Goal: Task Accomplishment & Management: Use online tool/utility

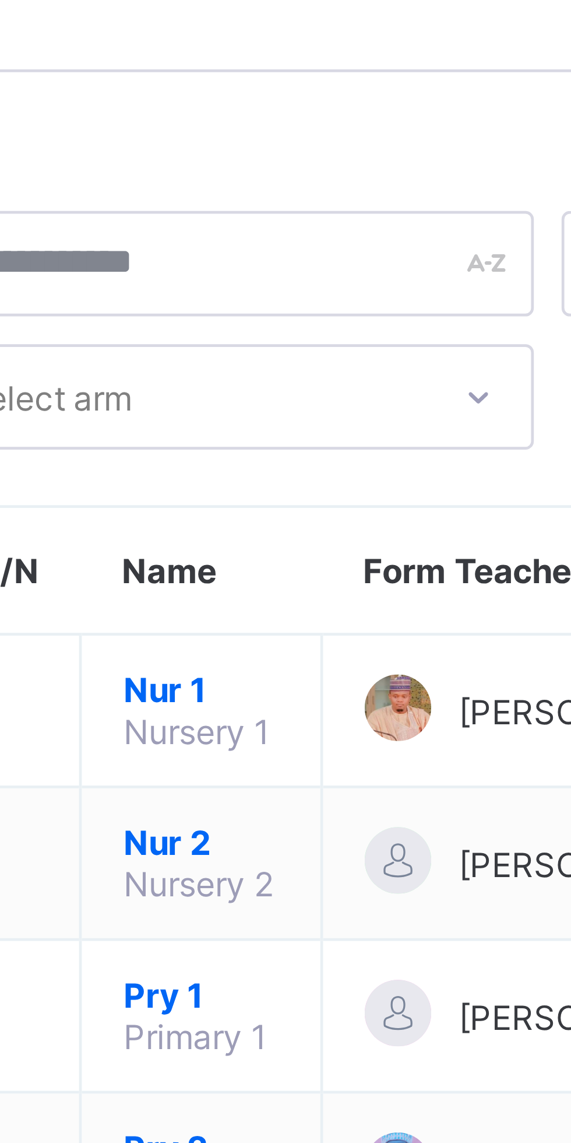
click at [212, 181] on span "Nur 1" at bounding box center [217, 176] width 33 height 9
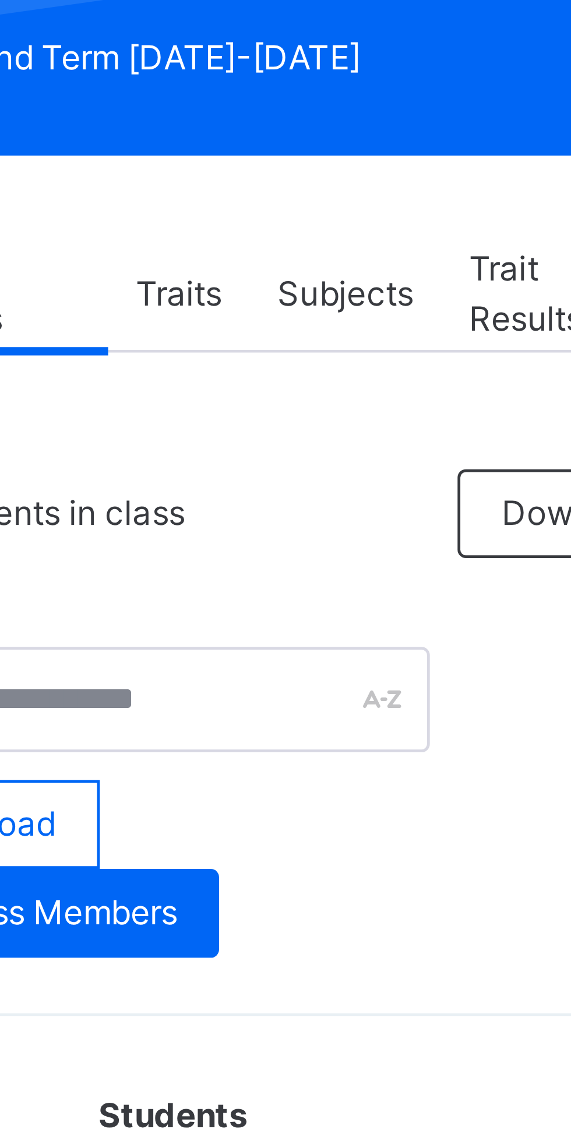
click at [270, 231] on span "Subjects" at bounding box center [269, 231] width 29 height 10
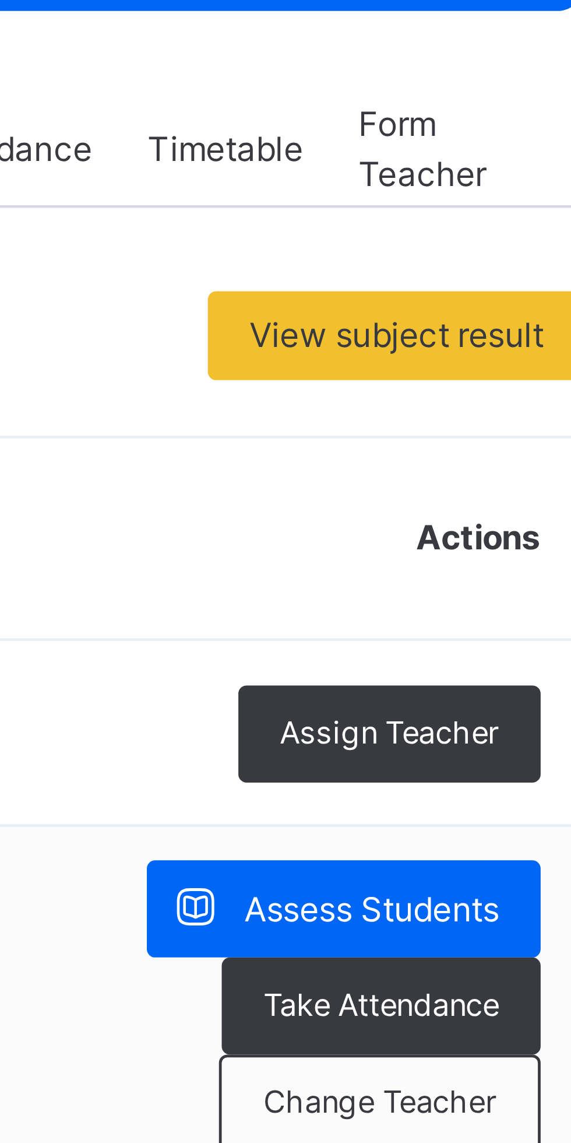
click at [511, 389] on span "Assess Students" at bounding box center [506, 390] width 54 height 10
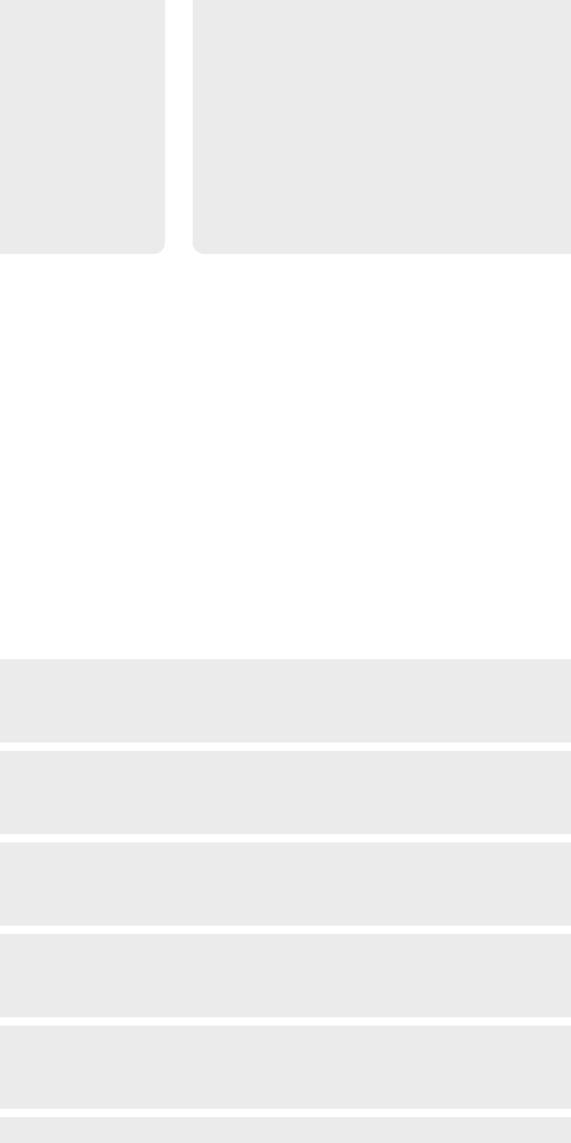
click at [334, 217] on icon at bounding box center [329, 212] width 9 height 9
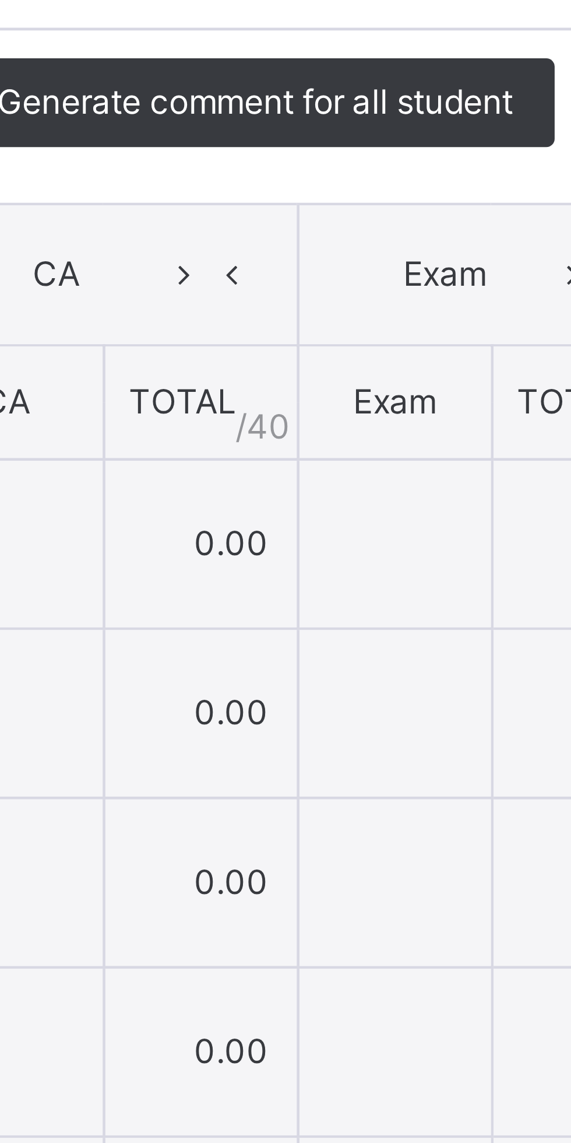
click at [334, 408] on icon at bounding box center [329, 402] width 9 height 9
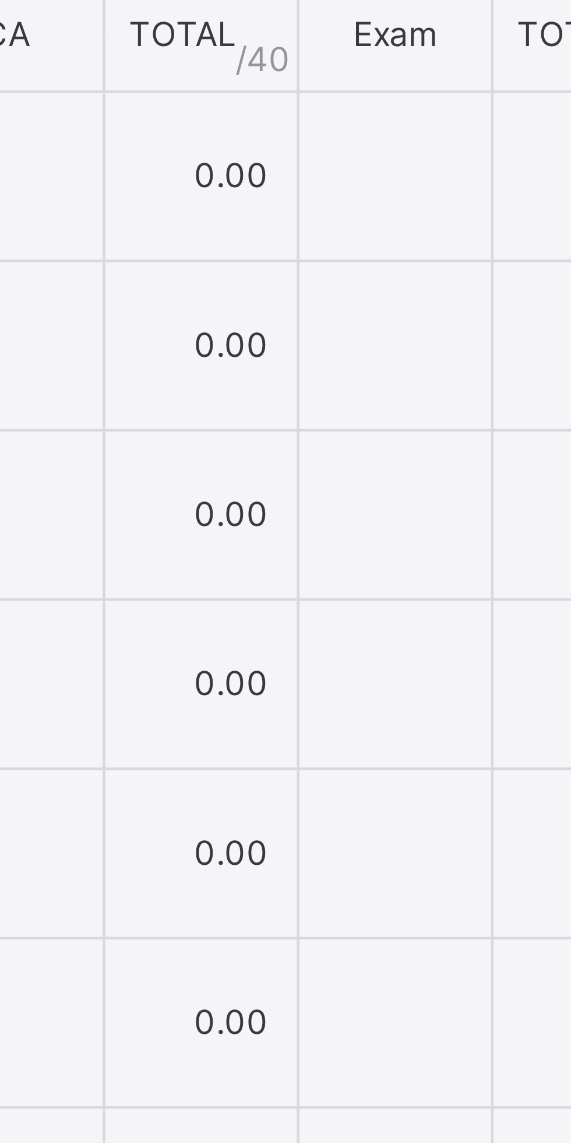
click at [0, 0] on li "Upload/map score sheet" at bounding box center [0, 0] width 0 height 0
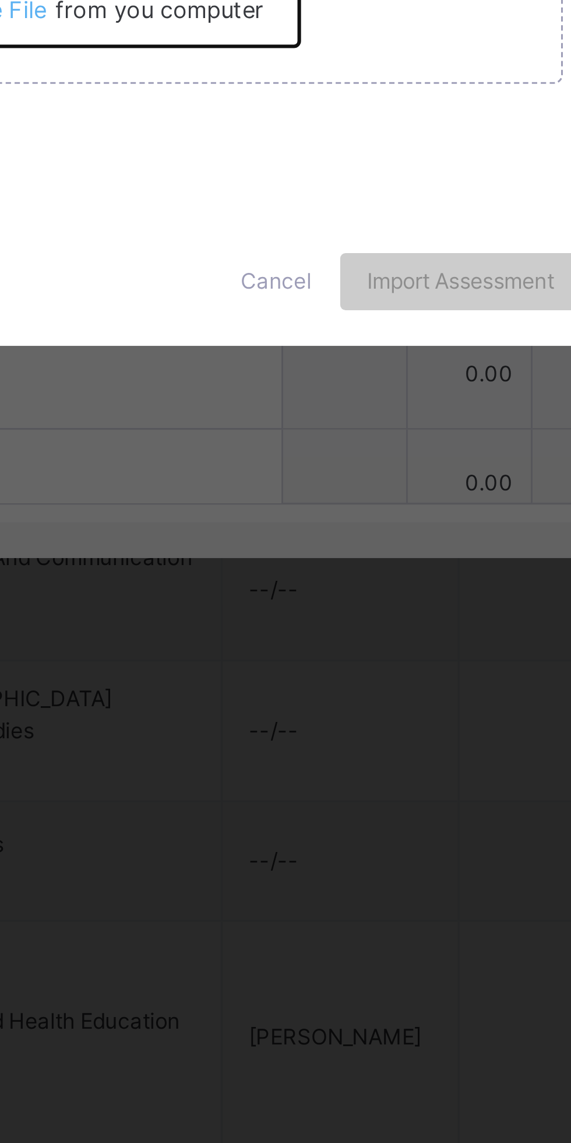
click at [370, 649] on input "Drag and Drop files here Select your Excel file Browse file Maximum size 2.5mb" at bounding box center [371, 598] width 307 height 102
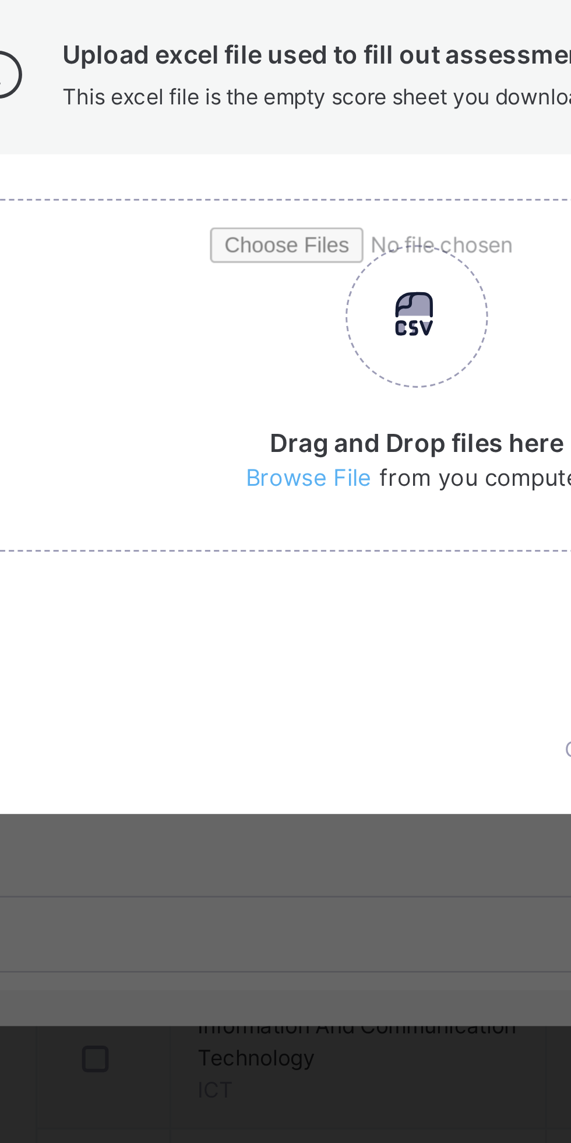
click at [161, 510] on div at bounding box center [148, 497] width 24 height 26
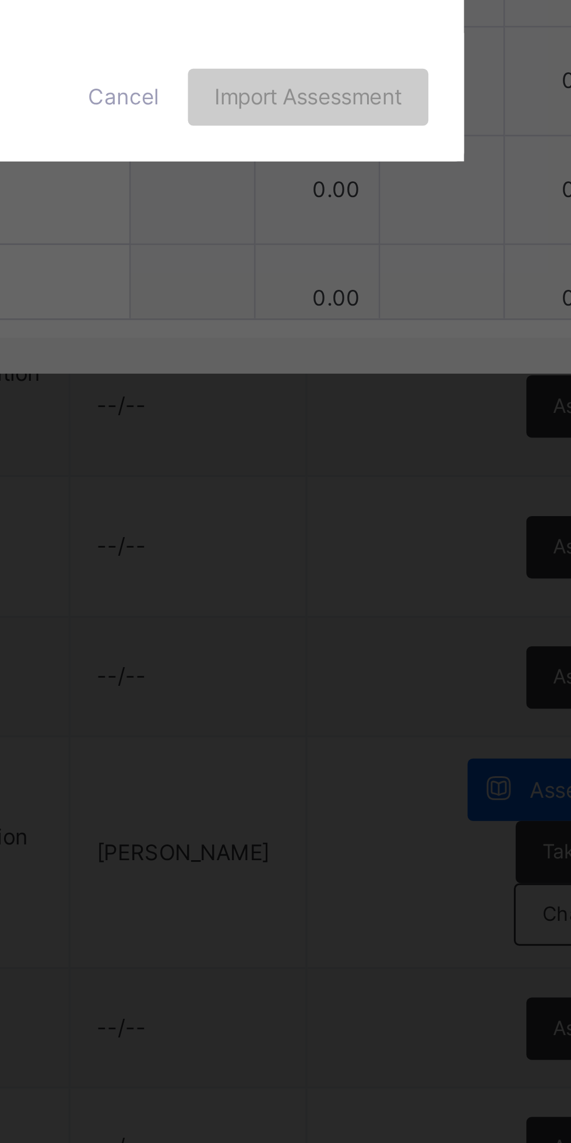
click at [357, 723] on span "Cancel" at bounding box center [345, 717] width 23 height 10
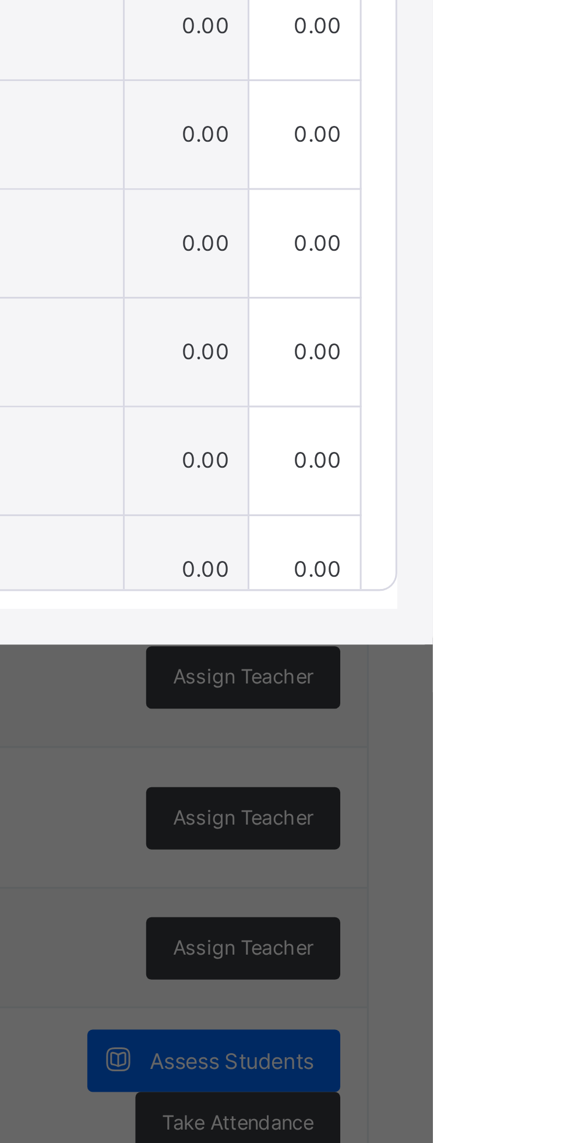
click at [475, 483] on span "Generate comment for all student" at bounding box center [420, 477] width 108 height 10
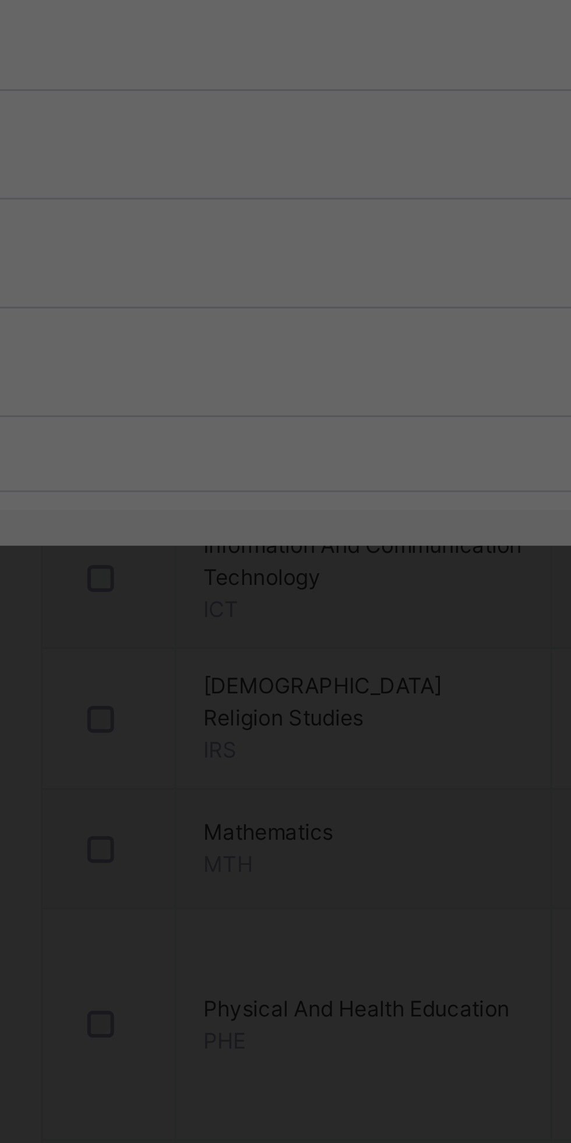
click at [280, 605] on span "Please wait while the [PERSON_NAME] Bot generates comments for all your students" at bounding box center [271, 600] width 276 height 9
click at [191, 591] on span "[PERSON_NAME] Bot" at bounding box center [169, 586] width 72 height 9
click at [245, 605] on span "Please wait while the [PERSON_NAME] Bot generates comments for all your students" at bounding box center [271, 600] width 276 height 9
click at [171, 609] on div "Please wait while the [PERSON_NAME] Bot generates comments for all your students" at bounding box center [286, 600] width 320 height 16
click at [195, 591] on span "[PERSON_NAME] Bot" at bounding box center [169, 586] width 72 height 9
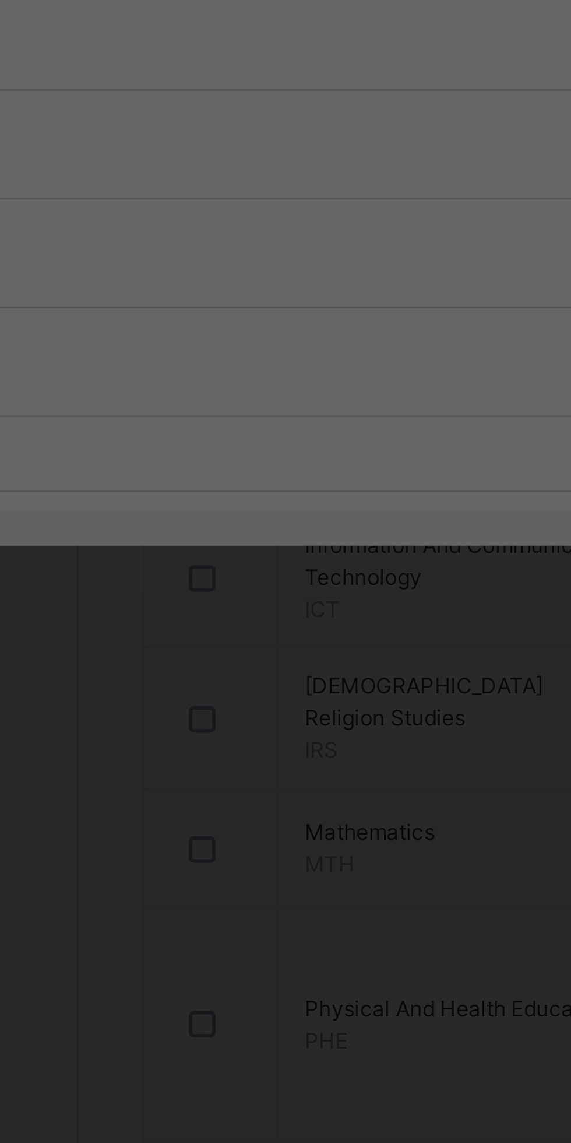
click at [217, 592] on div "[PERSON_NAME] Bot" at bounding box center [286, 587] width 320 height 10
click at [235, 605] on span "Please wait while the [PERSON_NAME] Bot generates comments for all your students" at bounding box center [271, 600] width 276 height 9
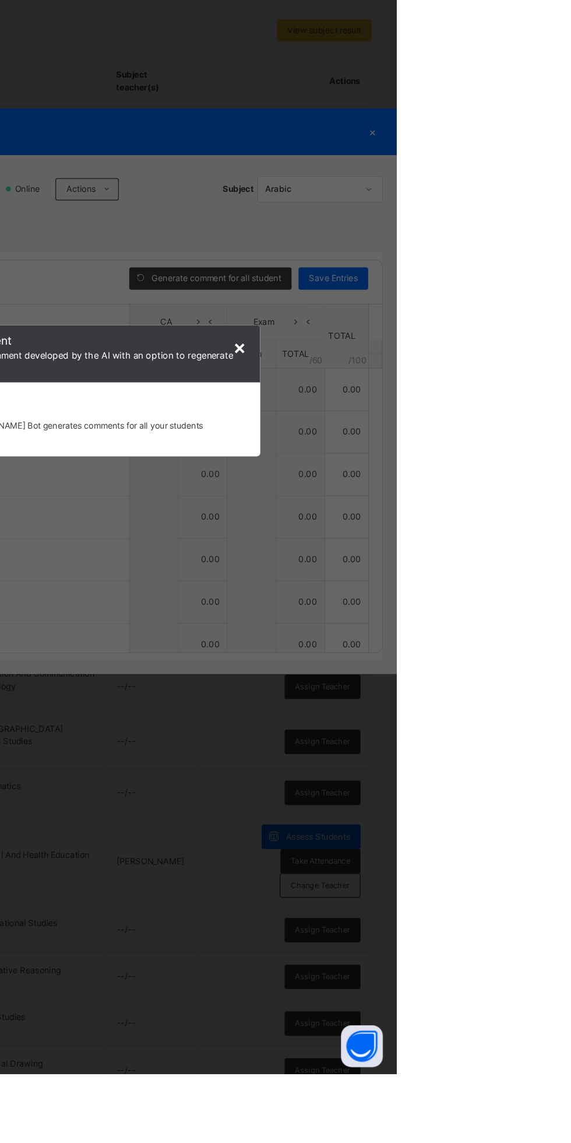
click at [445, 545] on span "×" at bounding box center [439, 535] width 11 height 20
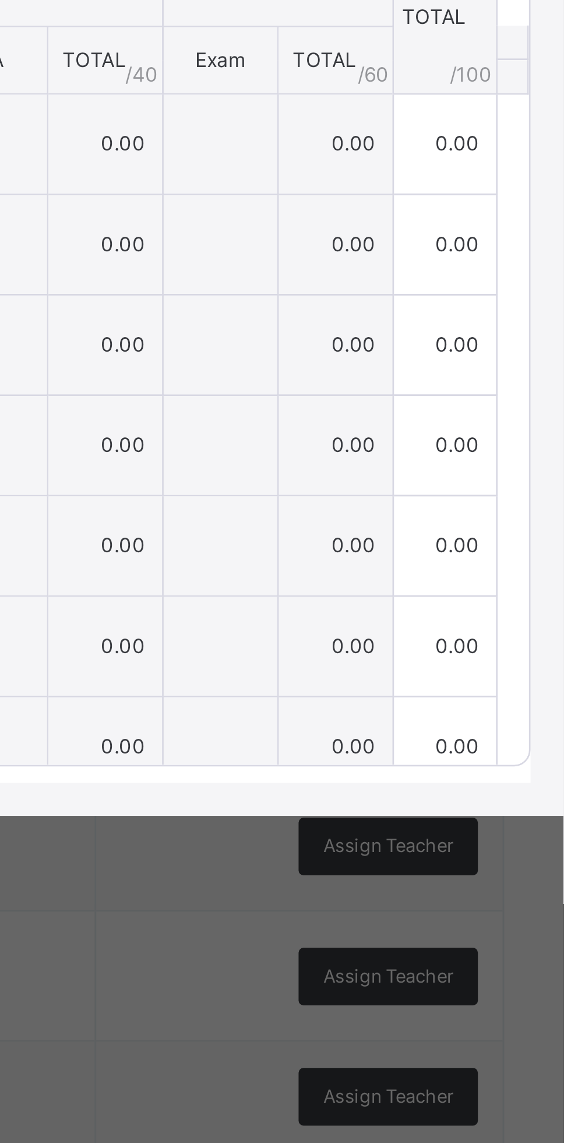
click at [388, 553] on th "CA" at bounding box center [367, 540] width 41 height 24
click at [429, 553] on th "TOTAL / 40" at bounding box center [408, 540] width 41 height 24
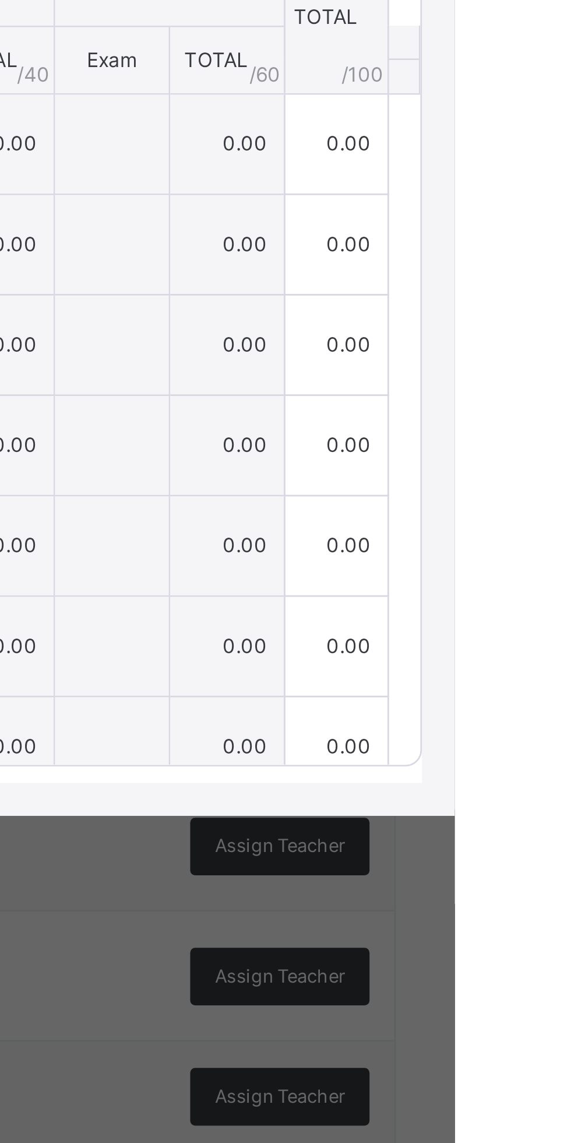
click at [429, 588] on td "0.00" at bounding box center [408, 571] width 41 height 36
click at [428, 551] on span "/ 40" at bounding box center [422, 545] width 12 height 10
click at [429, 588] on td "0.00" at bounding box center [408, 571] width 41 height 36
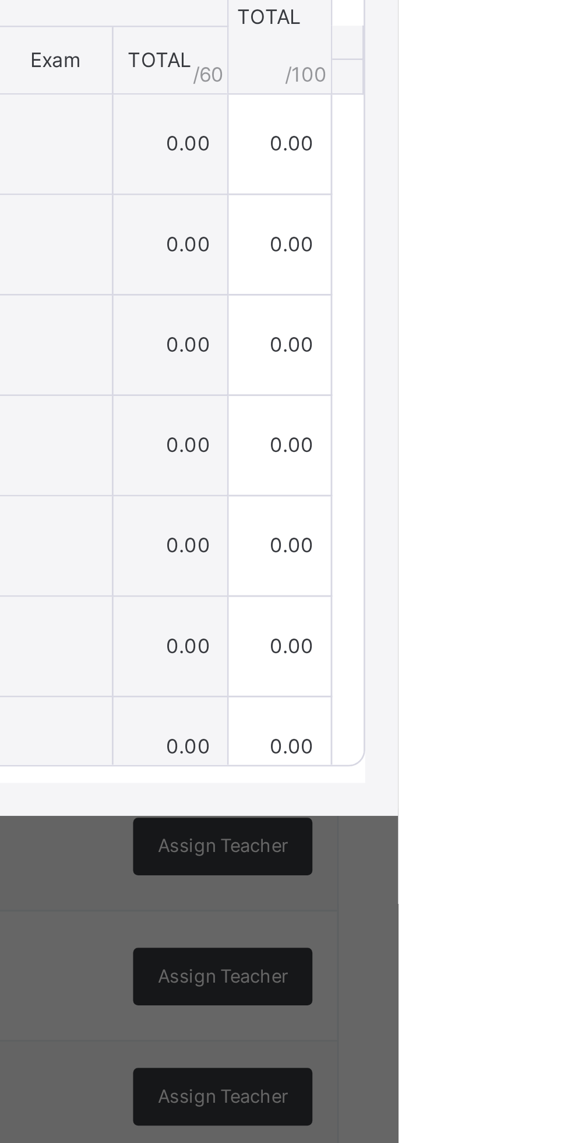
click at [410, 522] on icon at bounding box center [406, 513] width 10 height 17
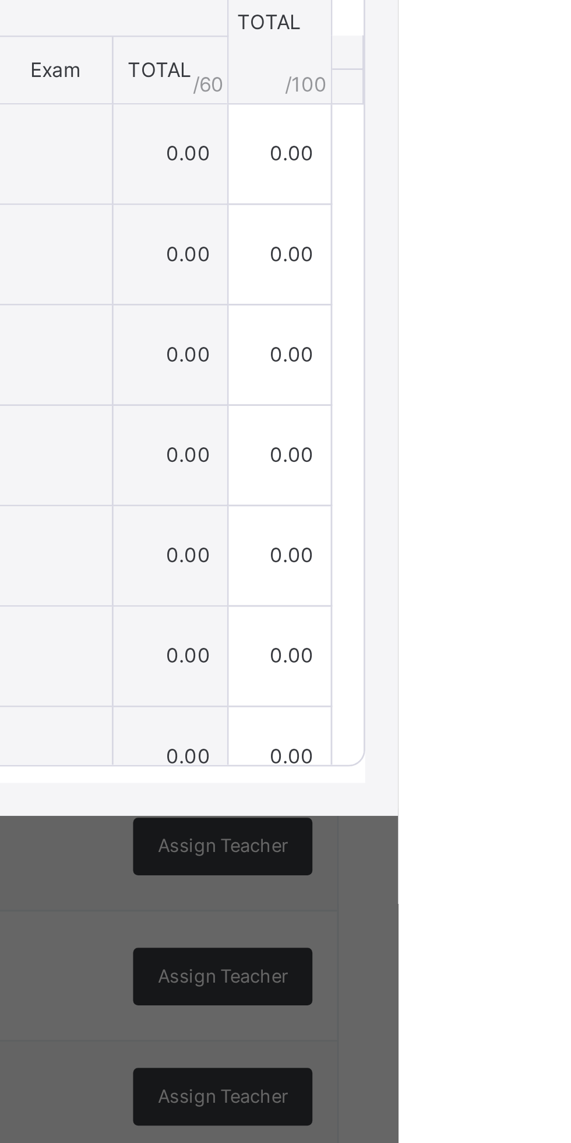
click at [398, 525] on icon at bounding box center [393, 520] width 10 height 9
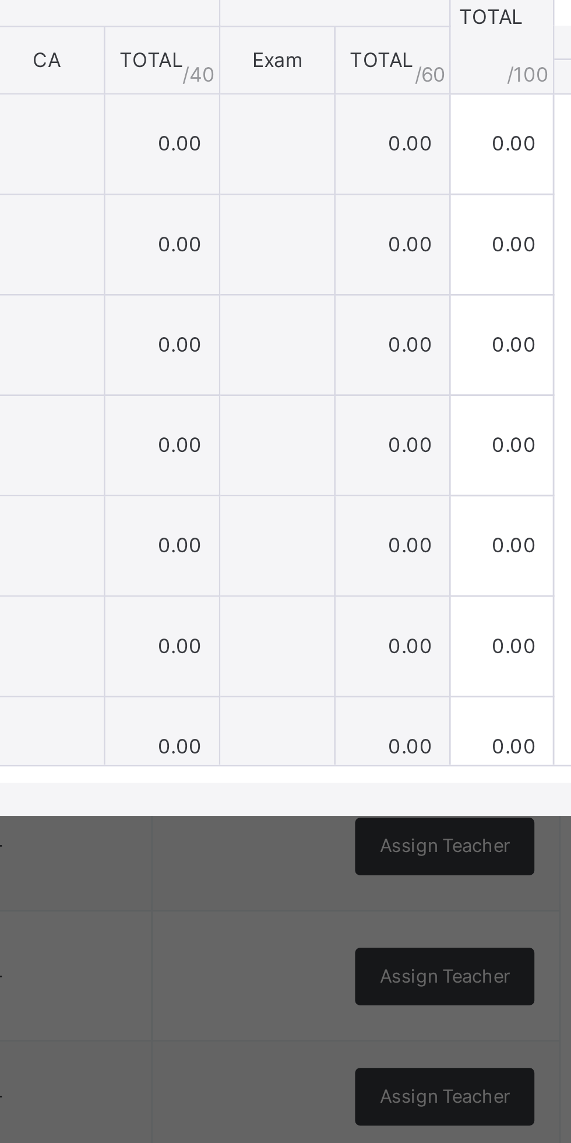
click at [347, 588] on div "[PERSON_NAME] USMAN NNKH/2024/053" at bounding box center [179, 570] width 335 height 35
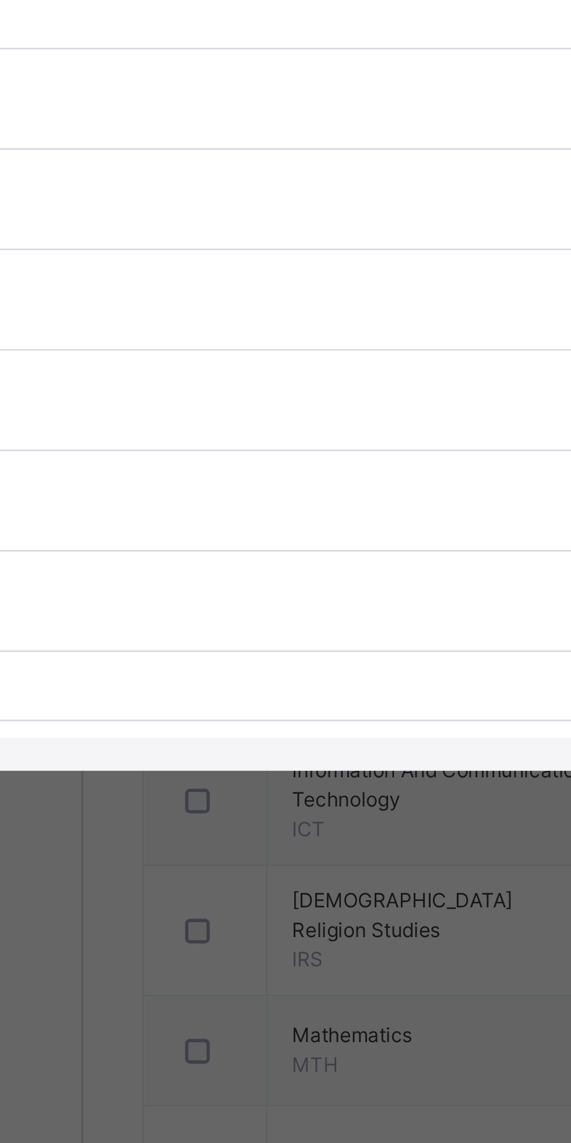
click at [252, 572] on span "[PERSON_NAME]" at bounding box center [182, 566] width 277 height 10
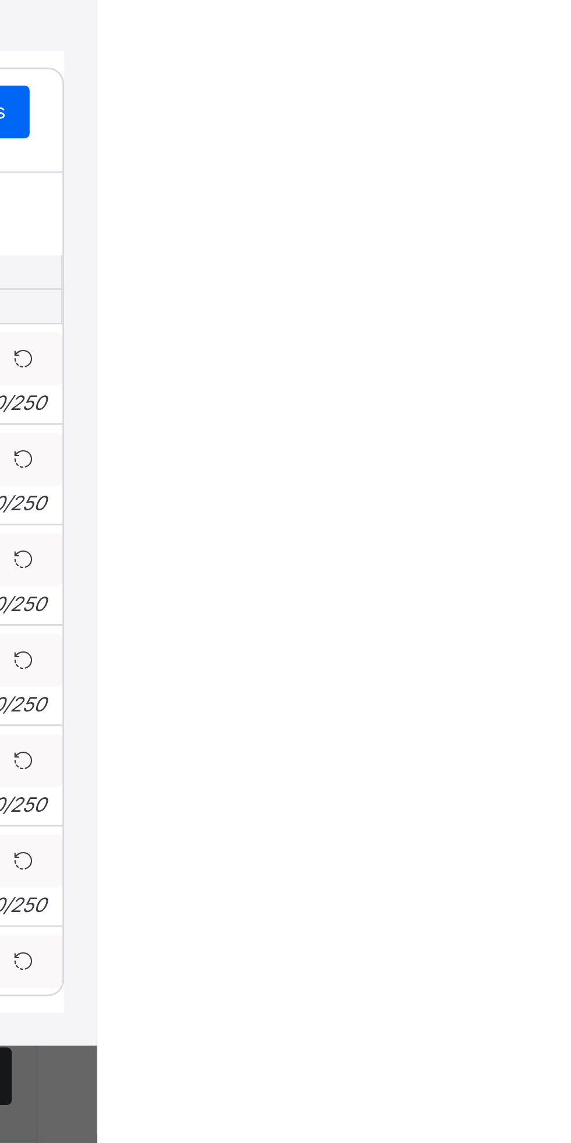
click at [560, 363] on div "×" at bounding box center [550, 355] width 17 height 16
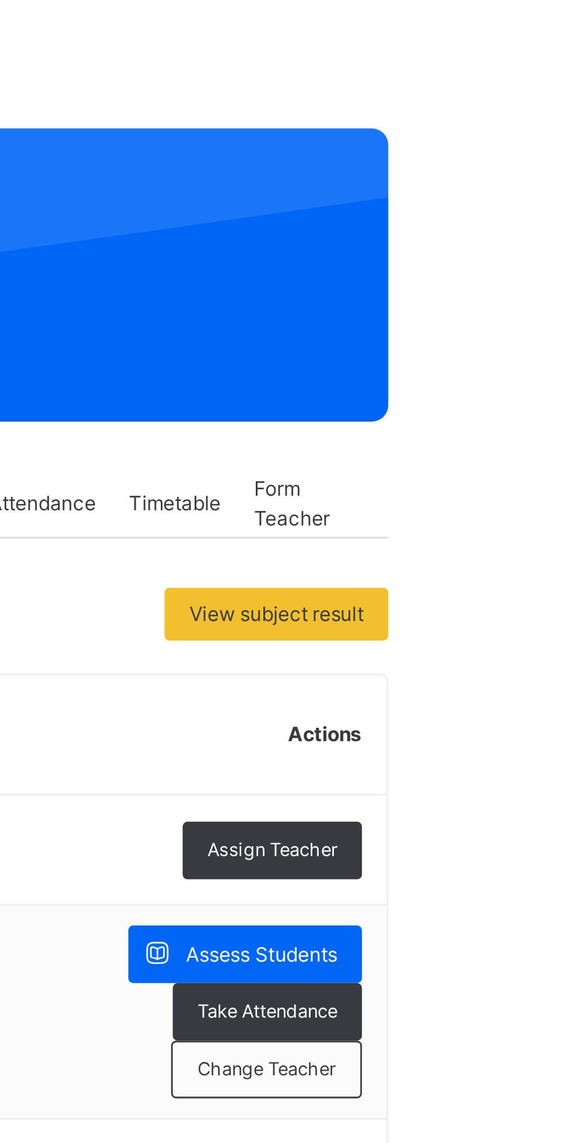
click at [524, 267] on span "View subject result" at bounding box center [511, 270] width 62 height 10
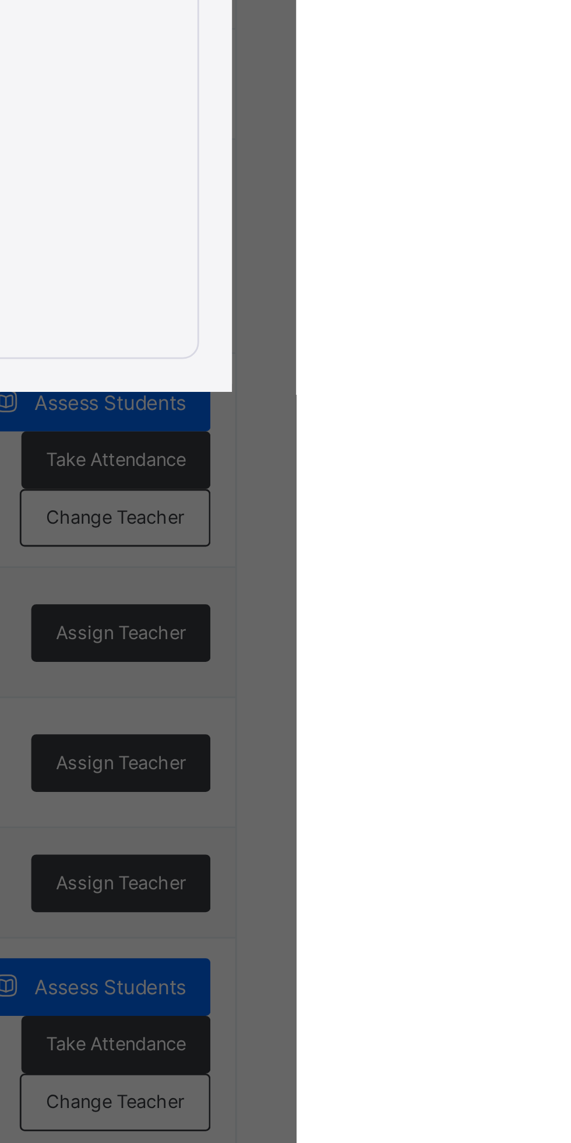
click at [515, 517] on span "Print Report" at bounding box center [496, 511] width 38 height 10
click at [537, 437] on div "×" at bounding box center [527, 429] width 17 height 16
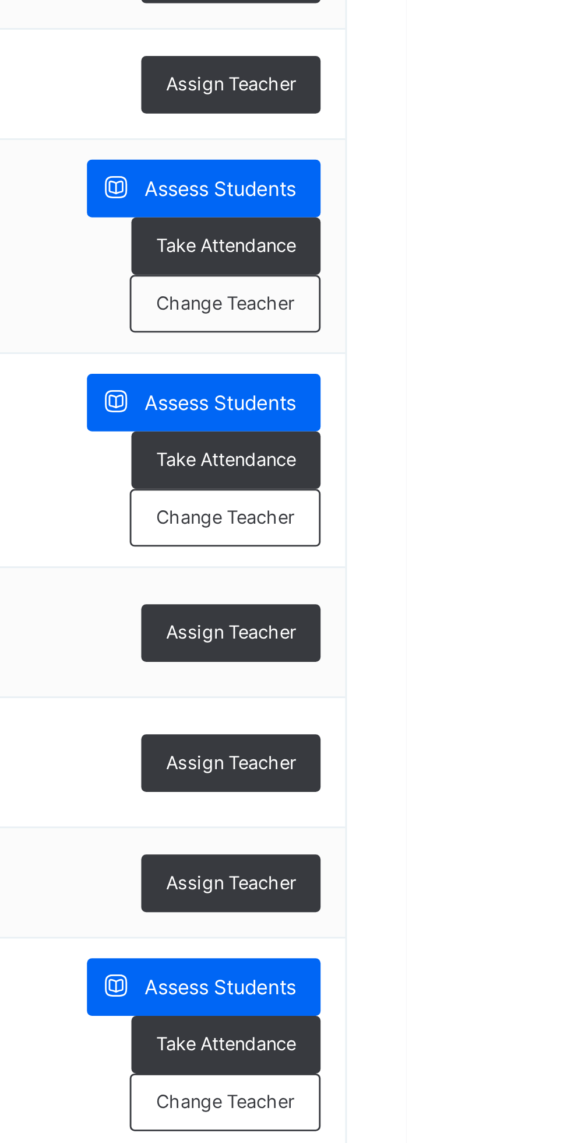
click at [515, 740] on span "Assess Students" at bounding box center [506, 737] width 54 height 10
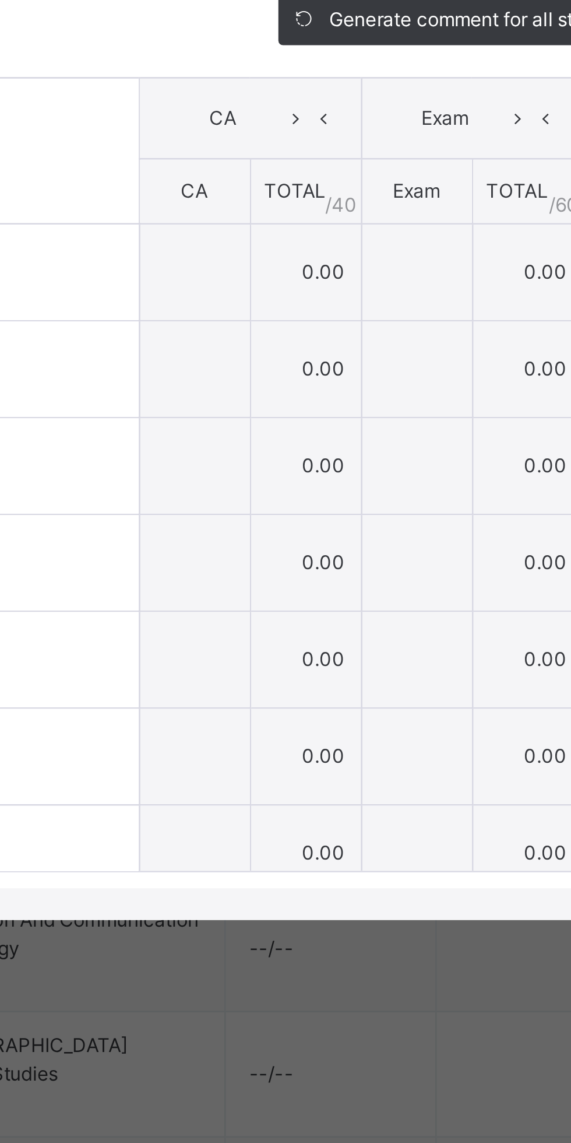
click at [334, 408] on icon at bounding box center [329, 402] width 9 height 9
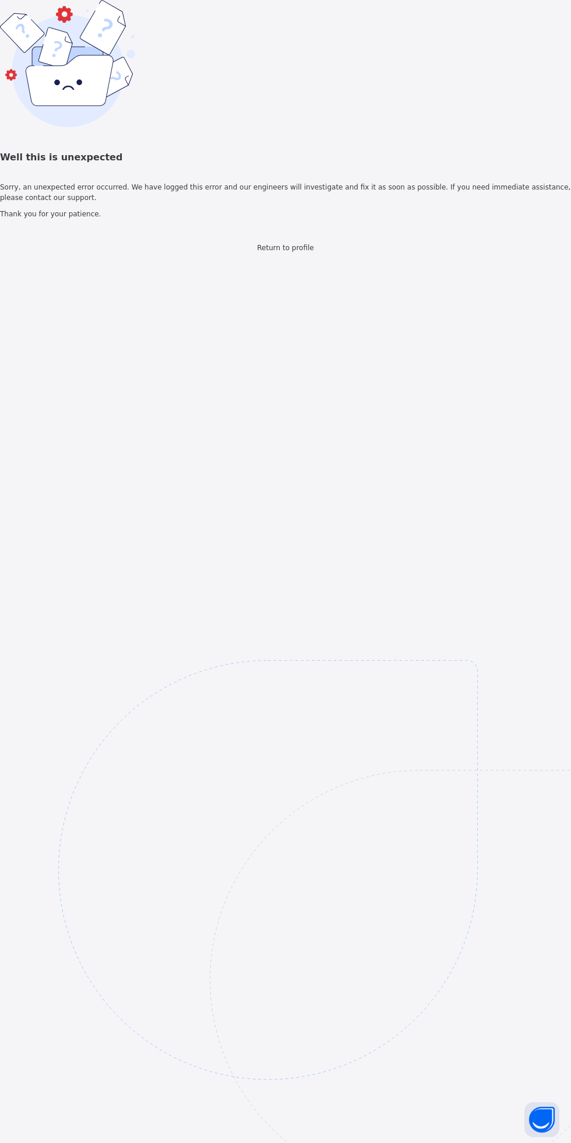
click at [314, 252] on span "Return to profile" at bounding box center [285, 248] width 57 height 8
